Goal: Obtain resource: Download file/media

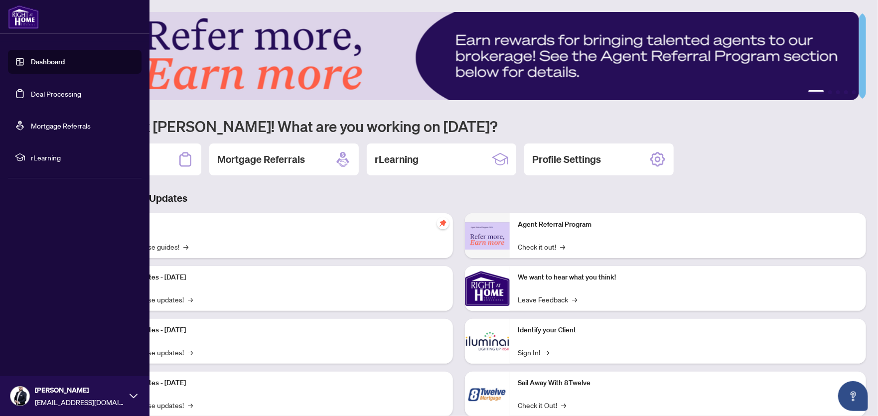
click at [31, 96] on link "Deal Processing" at bounding box center [56, 93] width 50 height 9
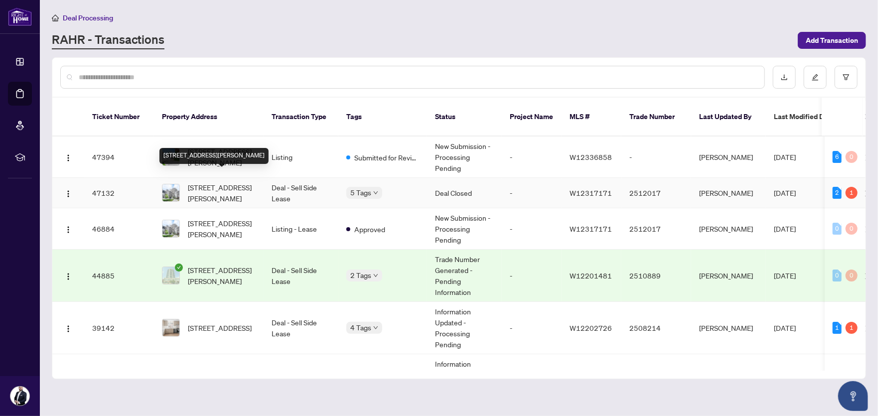
click at [246, 182] on span "[STREET_ADDRESS][PERSON_NAME]" at bounding box center [222, 193] width 68 height 22
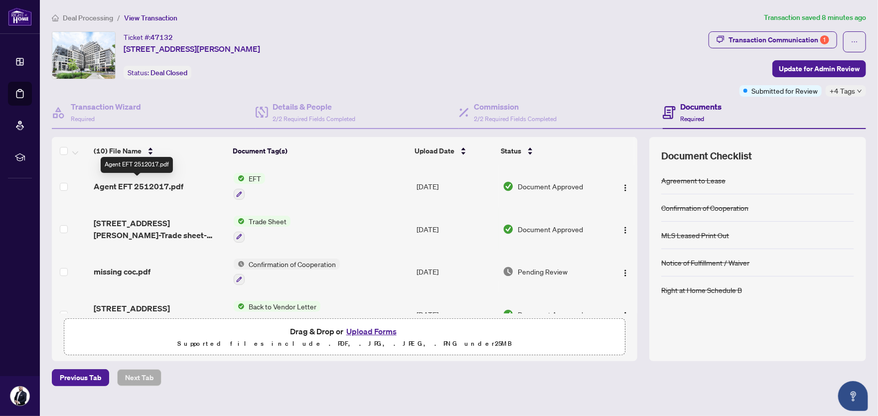
click at [159, 183] on span "Agent EFT 2512017.pdf" at bounding box center [139, 186] width 90 height 12
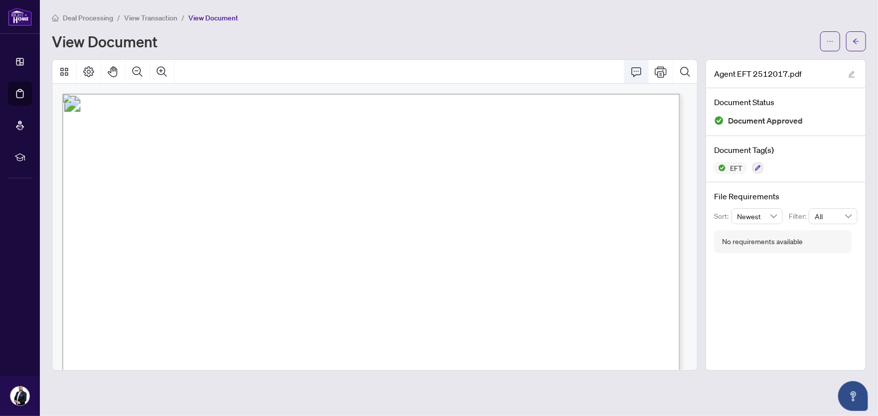
click at [636, 70] on icon "Comment" at bounding box center [637, 72] width 12 height 12
click at [669, 67] on button "Print" at bounding box center [661, 72] width 24 height 24
click at [834, 39] on button "button" at bounding box center [831, 41] width 20 height 20
click at [792, 63] on span "Download" at bounding box center [795, 62] width 76 height 11
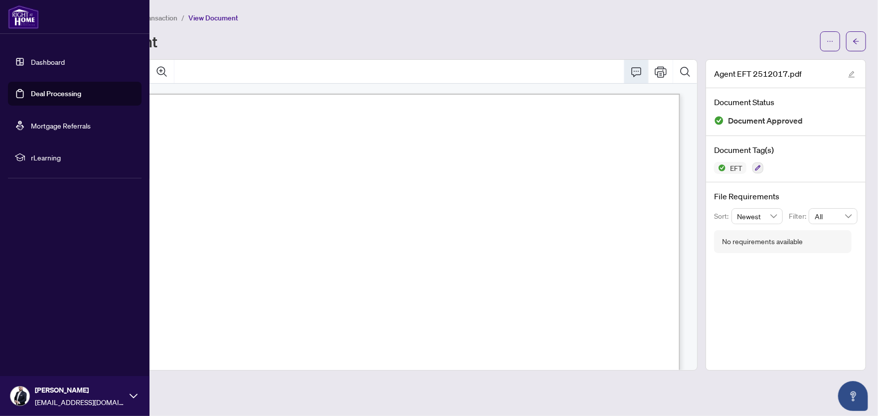
click at [132, 390] on div "[PERSON_NAME] [EMAIL_ADDRESS][DOMAIN_NAME]" at bounding box center [75, 396] width 150 height 40
click at [45, 339] on span "Logout" at bounding box center [40, 337] width 22 height 16
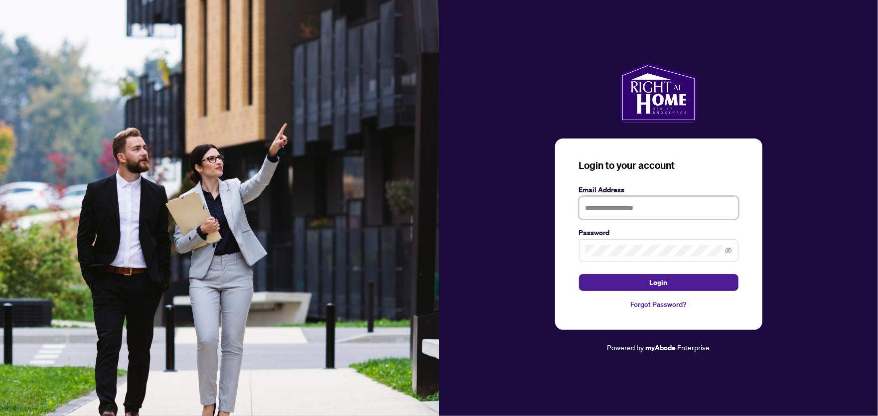
type input "**********"
